Goal: Task Accomplishment & Management: Use online tool/utility

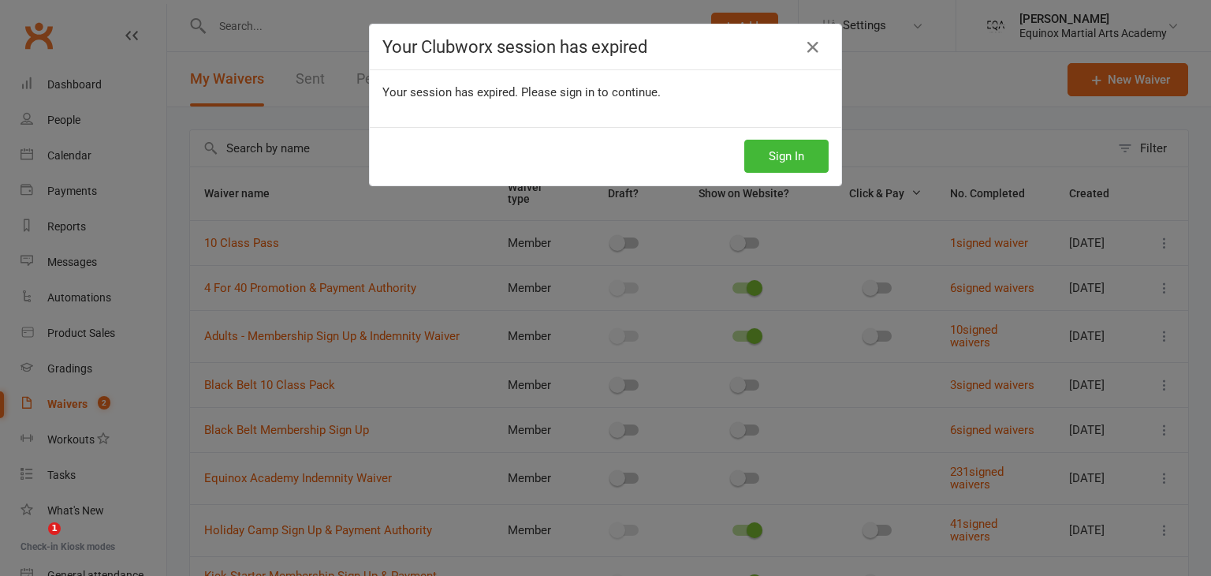
select select "50"
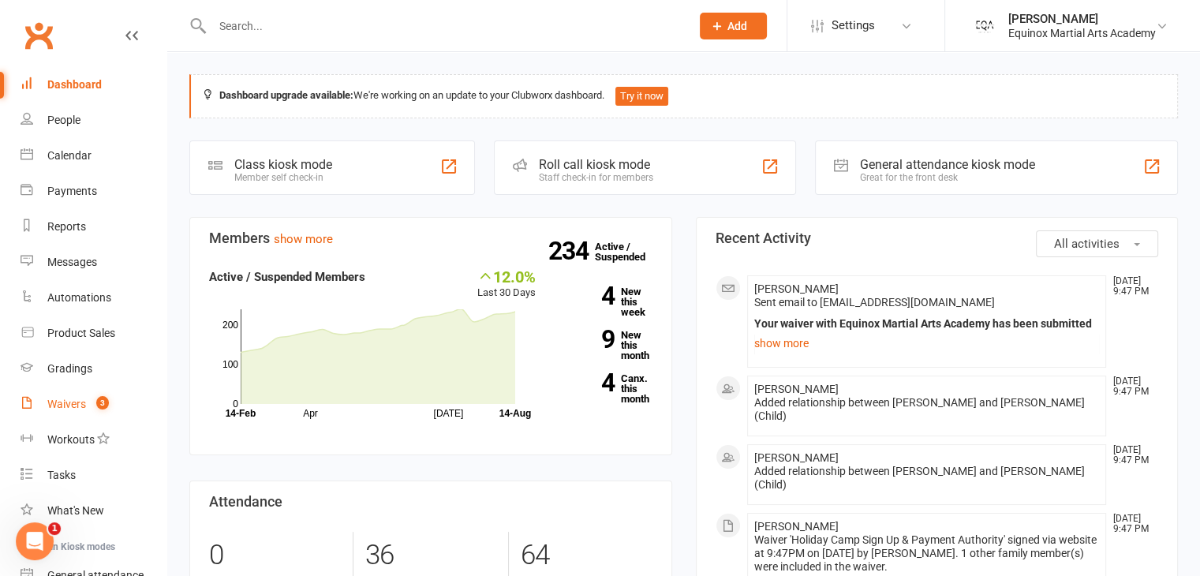
click at [73, 405] on div "Waivers" at bounding box center [66, 403] width 39 height 13
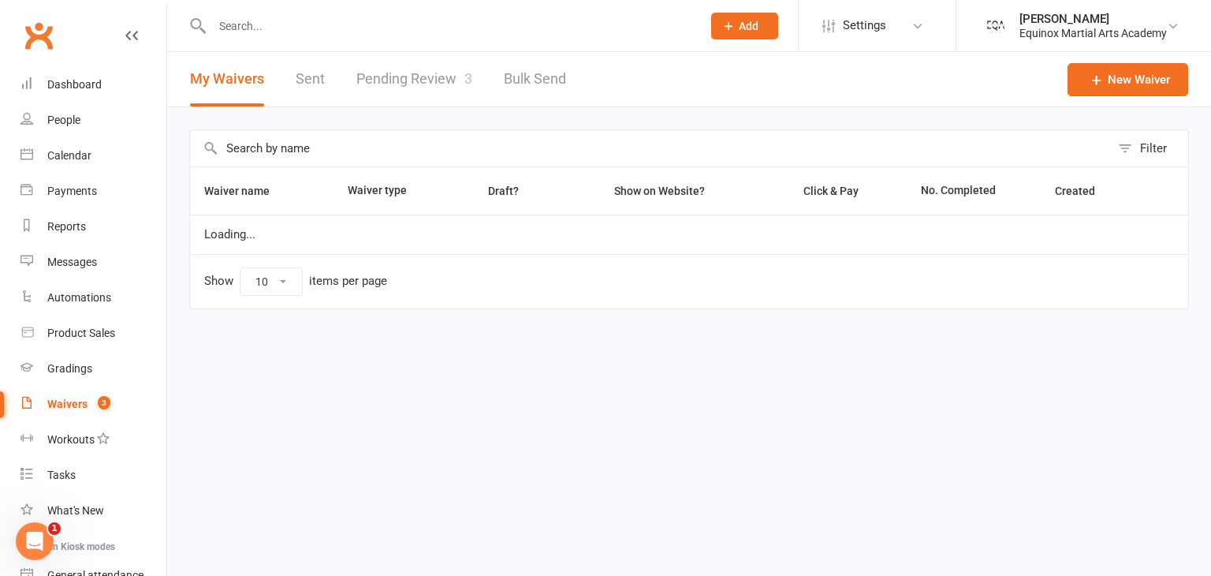
select select "50"
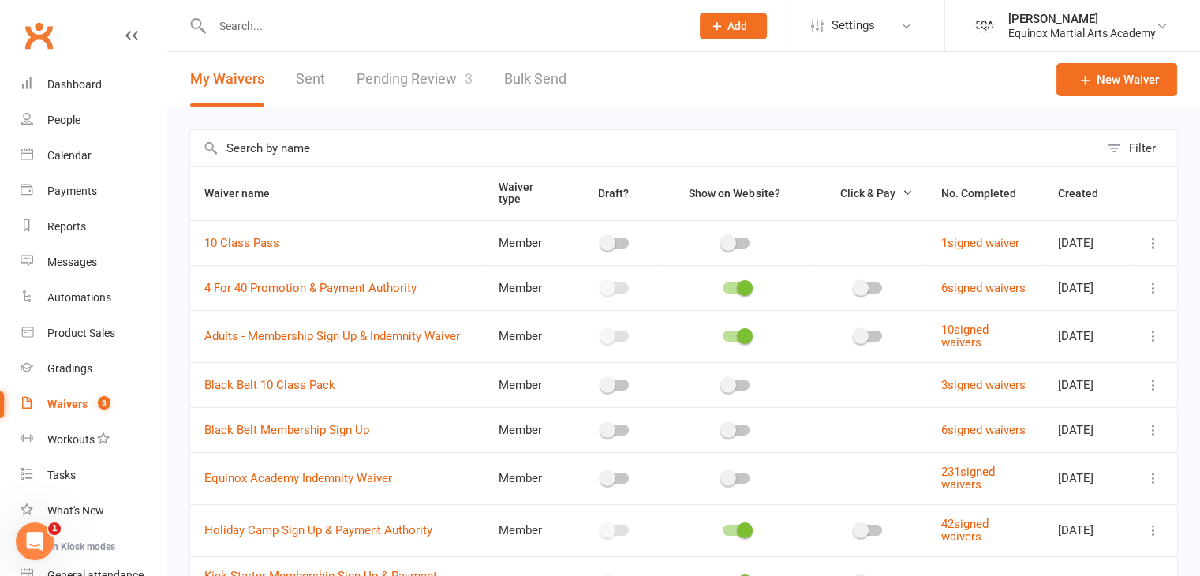
click at [375, 73] on link "Pending Review 3" at bounding box center [414, 79] width 116 height 54
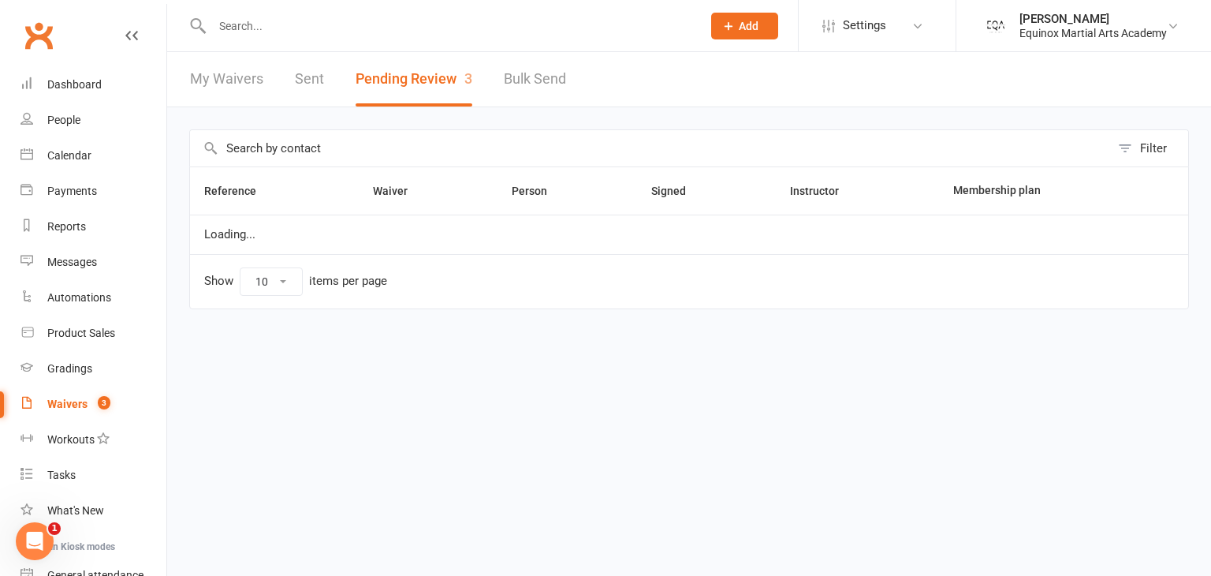
select select "50"
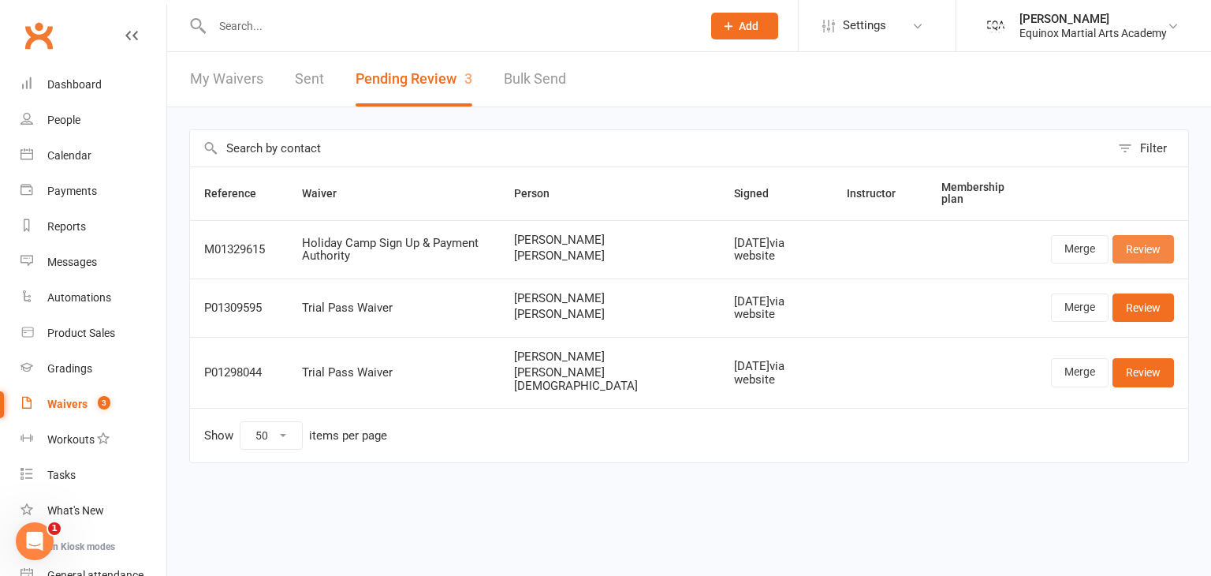
click at [1135, 250] on link "Review" at bounding box center [1144, 249] width 62 height 28
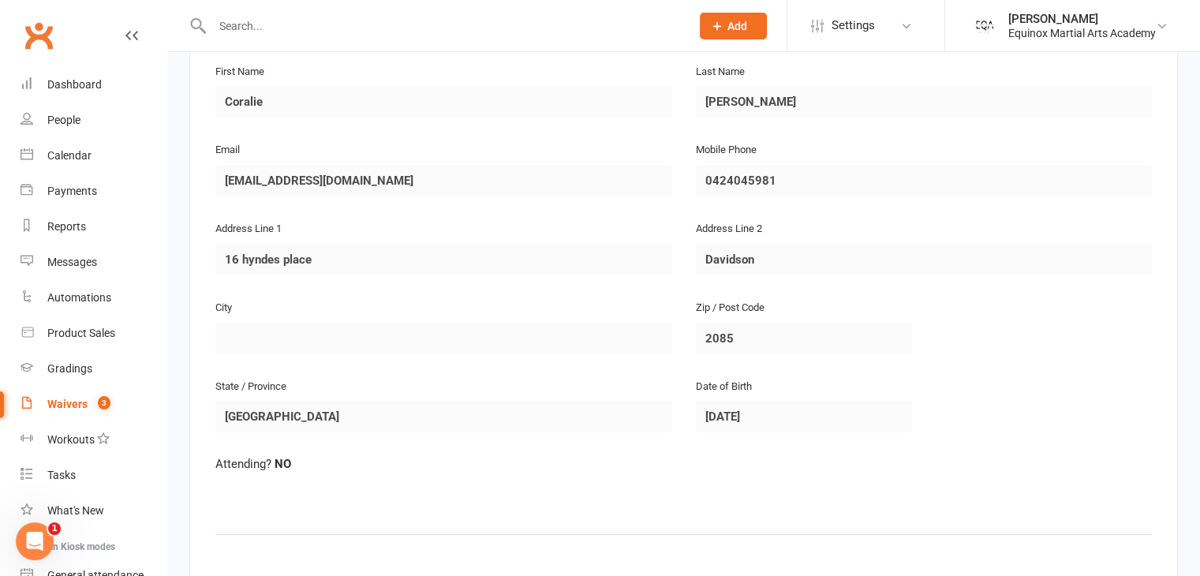
scroll to position [320, 0]
